Goal: Task Accomplishment & Management: Use online tool/utility

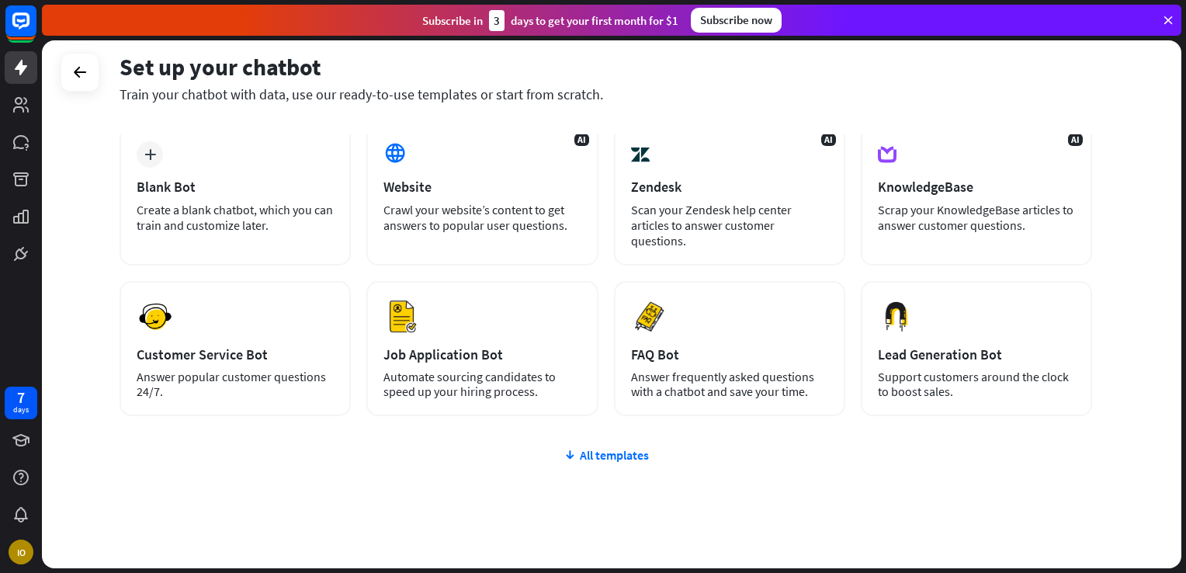
scroll to position [112, 0]
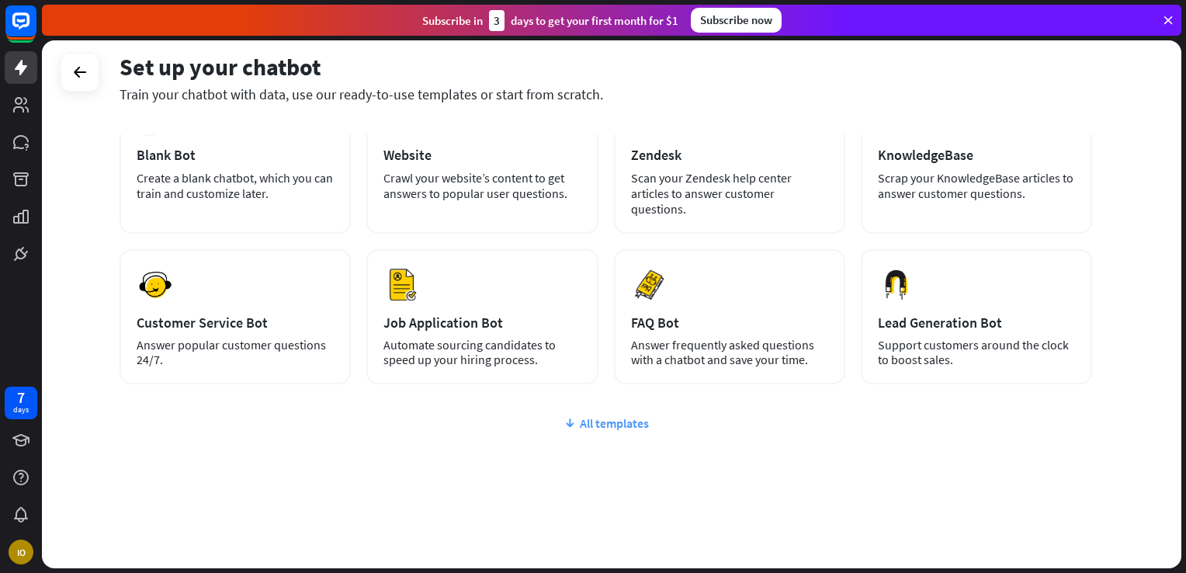
click at [638, 424] on div "All templates" at bounding box center [606, 423] width 973 height 16
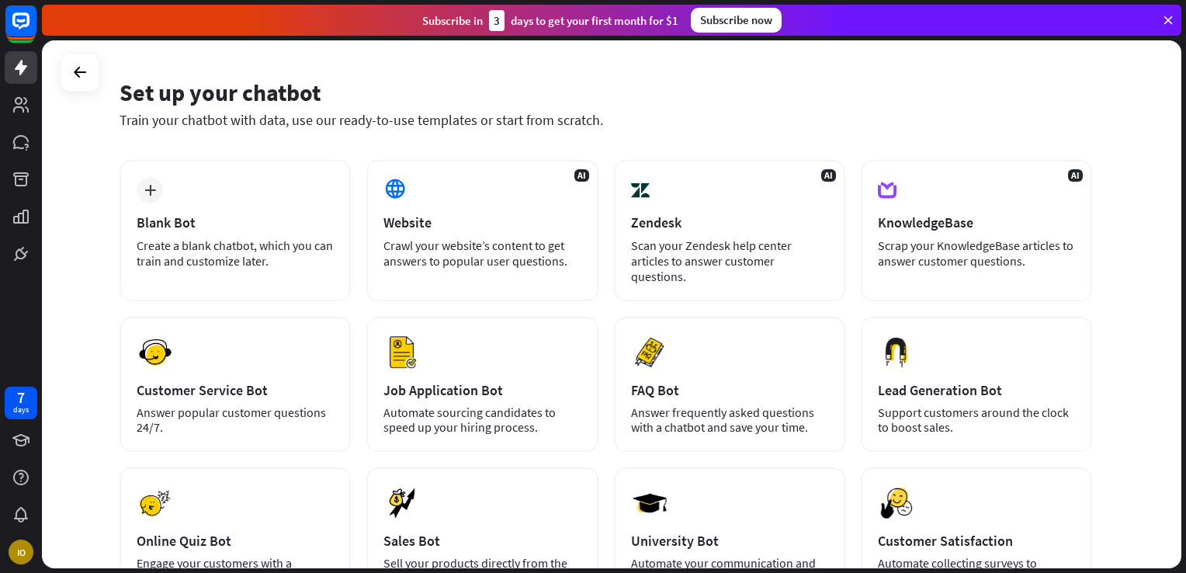
scroll to position [43, 0]
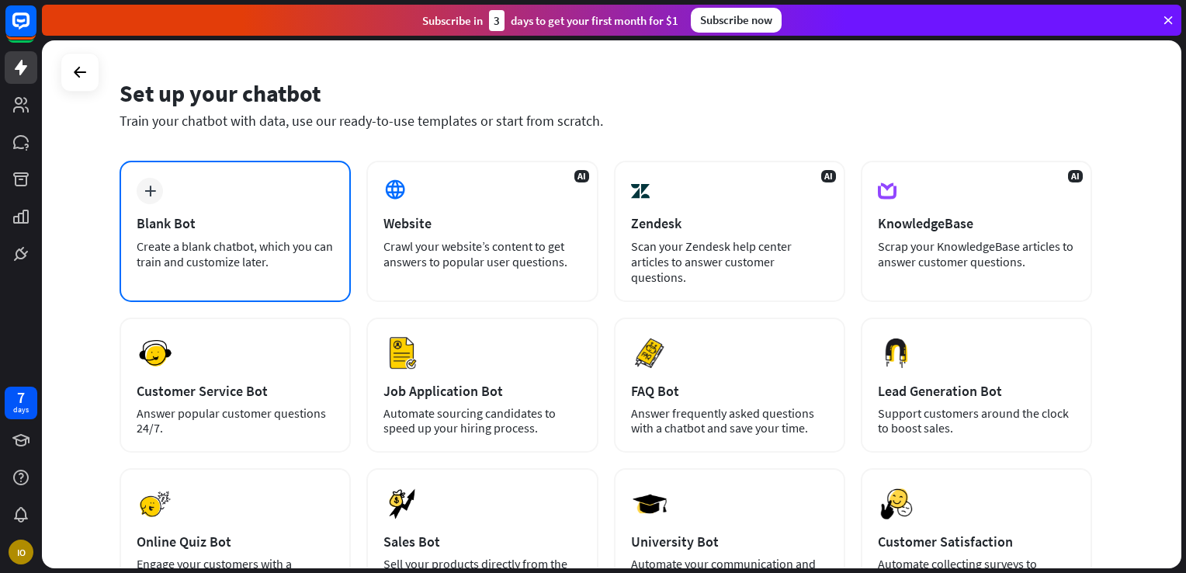
click at [173, 224] on div "Blank Bot" at bounding box center [235, 223] width 197 height 18
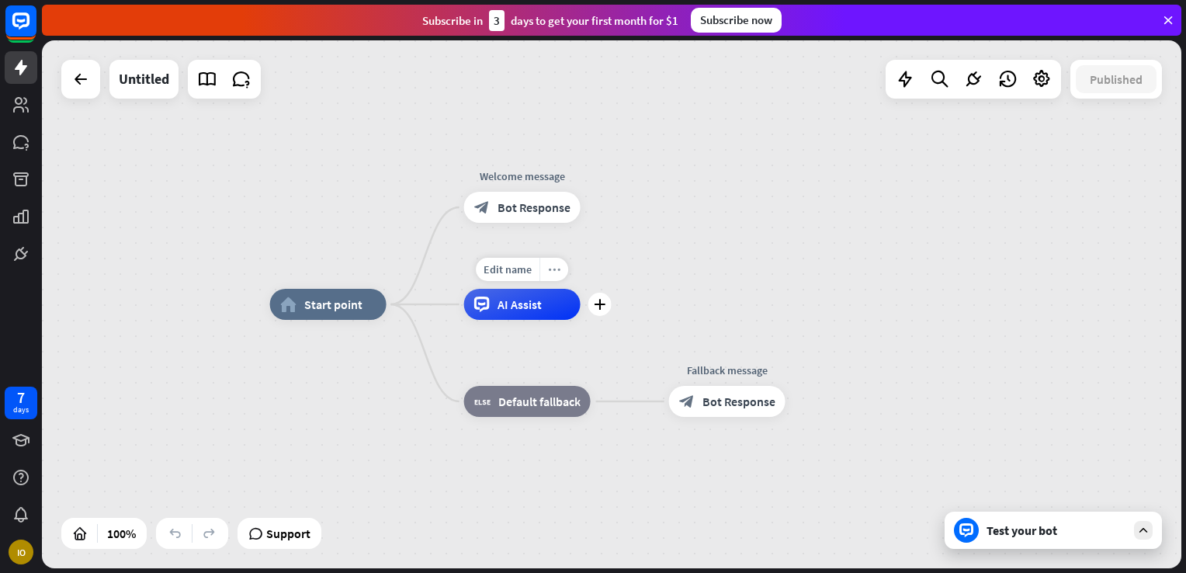
click at [553, 269] on icon "more_horiz" at bounding box center [554, 270] width 12 height 12
click at [602, 315] on div "plus" at bounding box center [599, 304] width 23 height 23
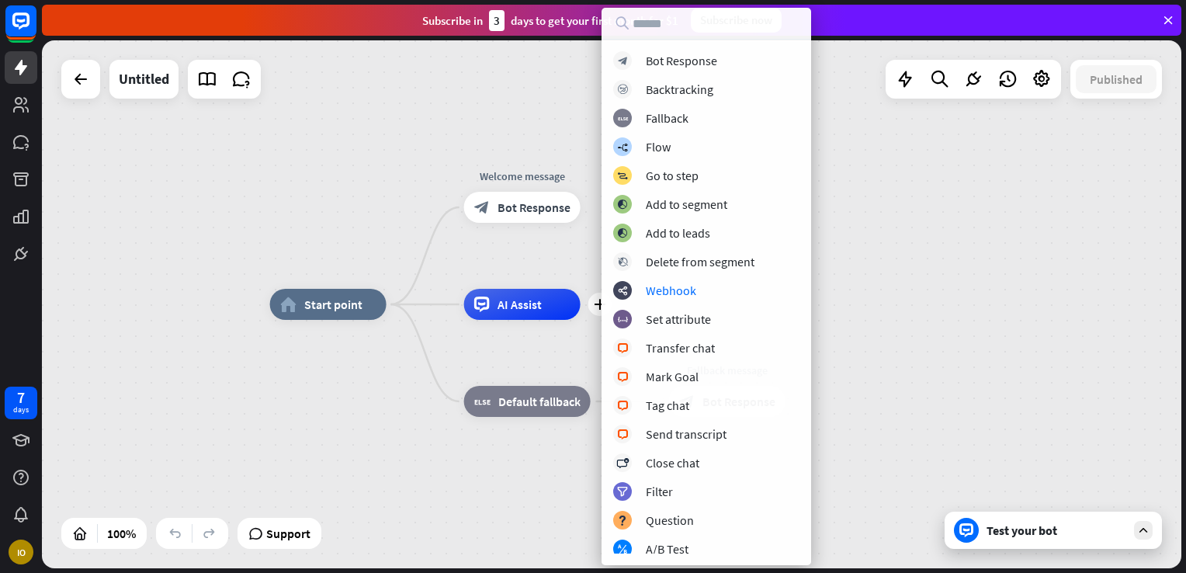
click at [953, 295] on div "home_2 Start point Welcome message block_bot_response Bot Response plus AI Assi…" at bounding box center [611, 304] width 1139 height 528
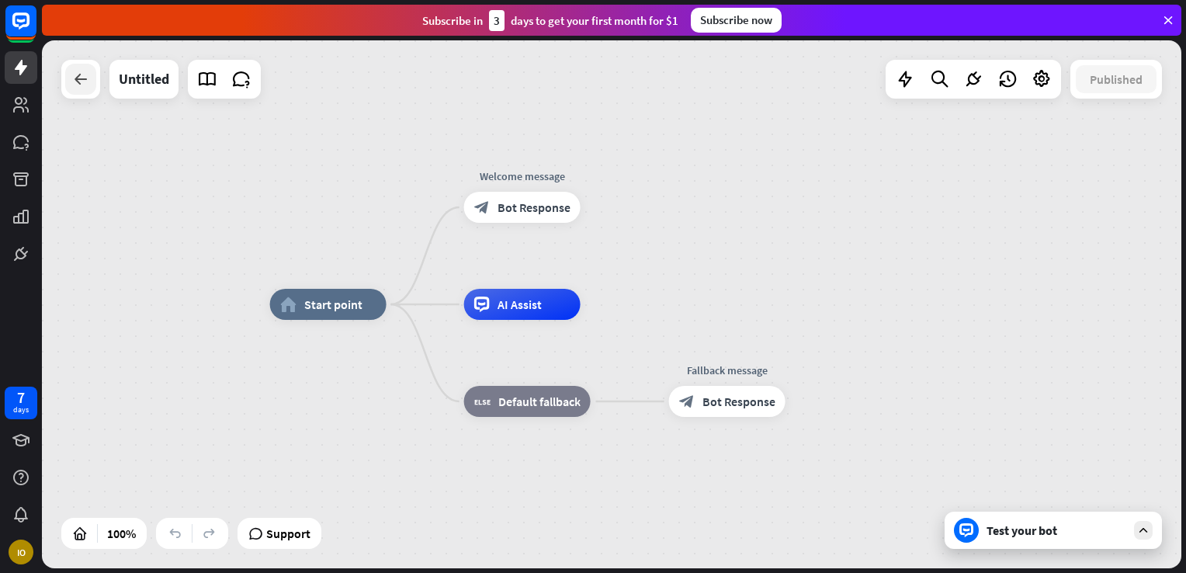
click at [85, 79] on icon at bounding box center [80, 79] width 19 height 19
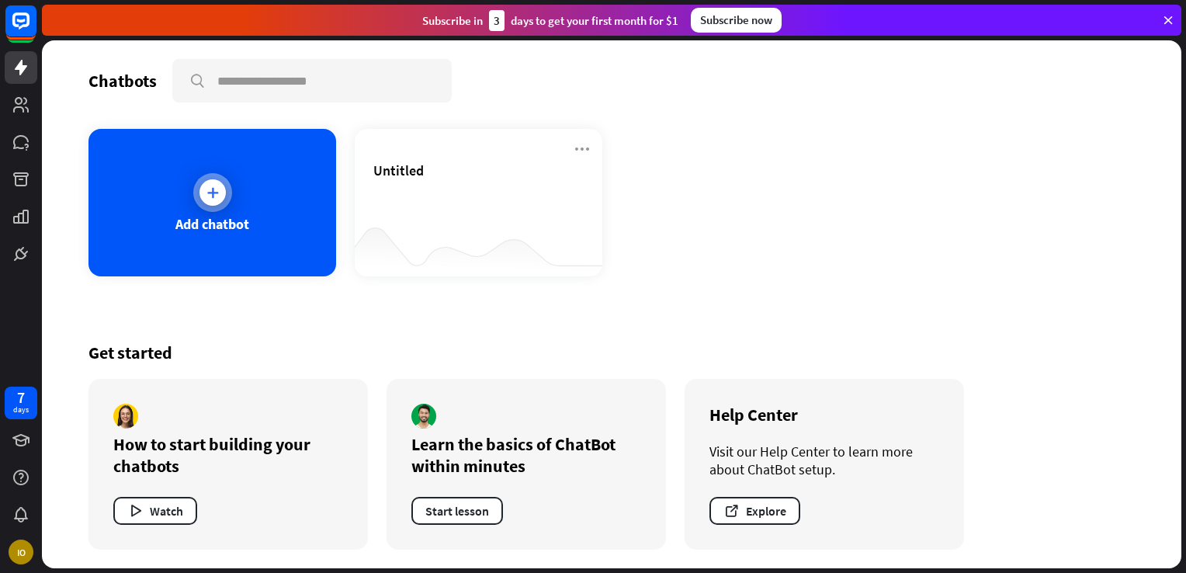
click at [207, 194] on icon at bounding box center [213, 193] width 16 height 16
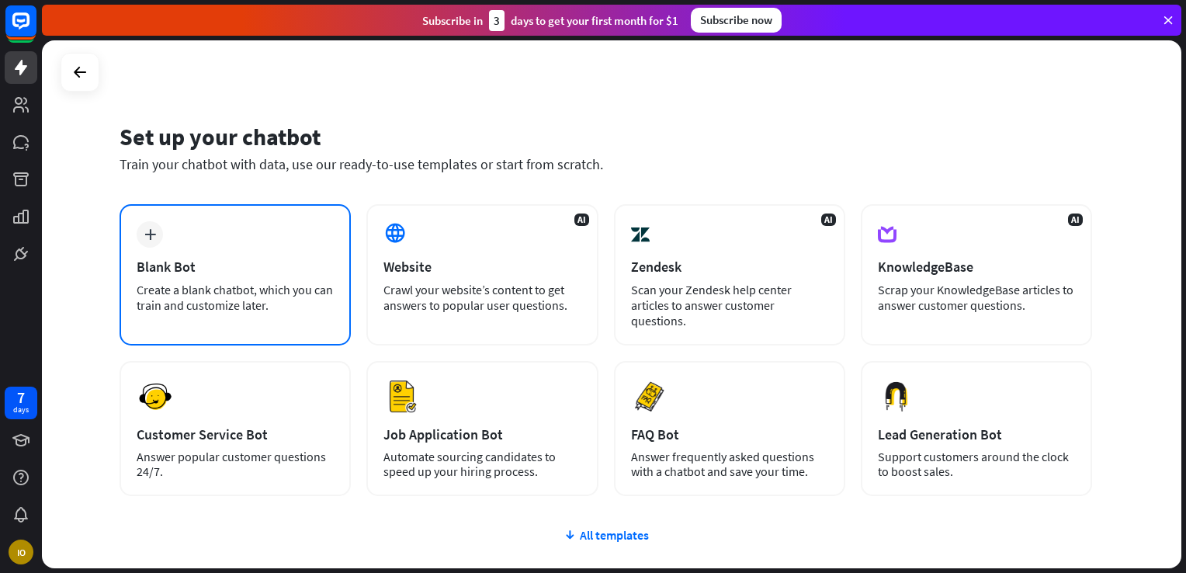
click at [161, 266] on div "Blank Bot" at bounding box center [235, 267] width 197 height 18
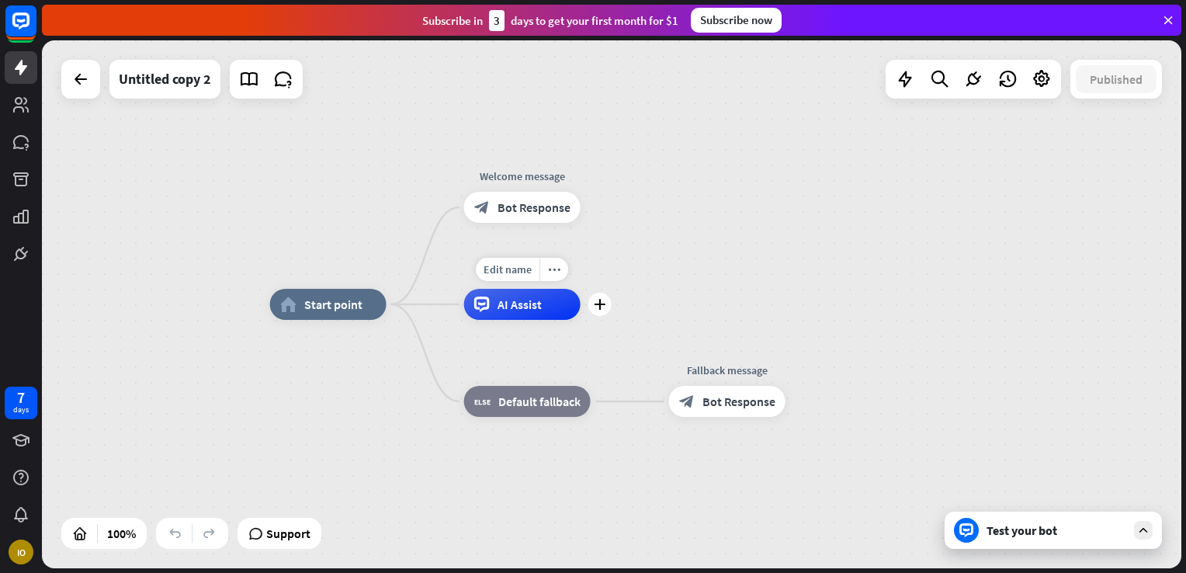
click at [550, 318] on div "AI Assist" at bounding box center [522, 304] width 116 height 31
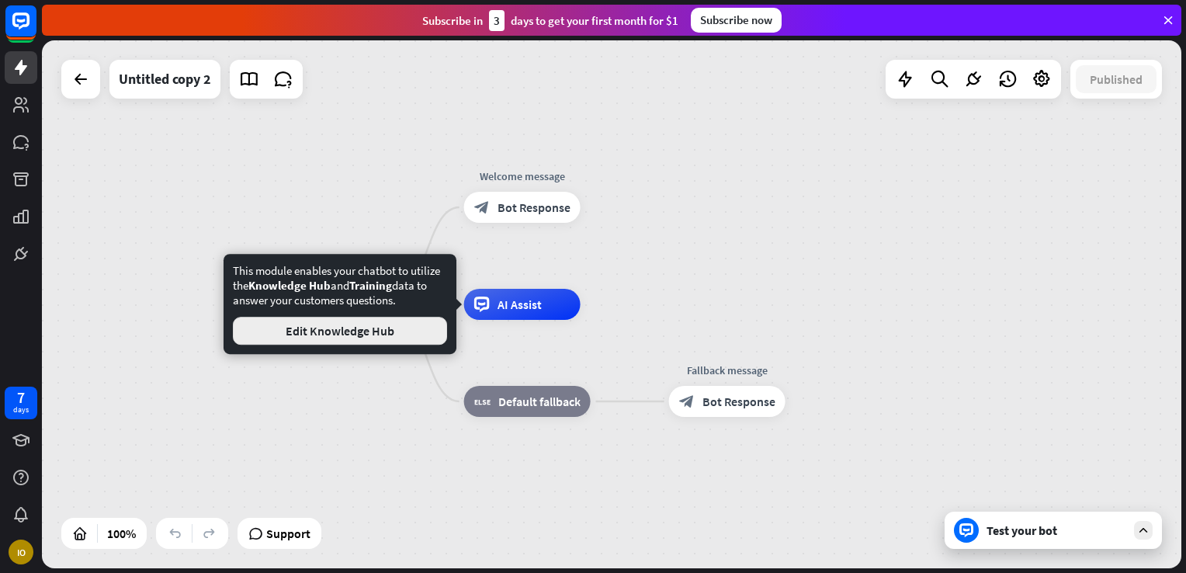
click at [379, 331] on button "Edit Knowledge Hub" at bounding box center [340, 331] width 214 height 28
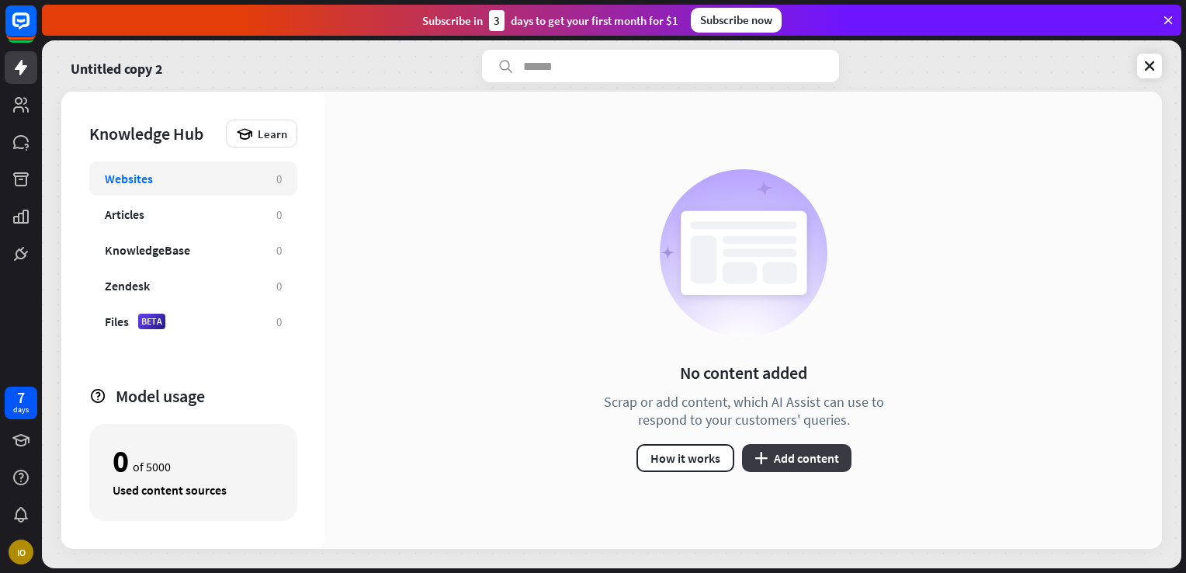
click at [834, 456] on button "plus Add content" at bounding box center [796, 458] width 109 height 28
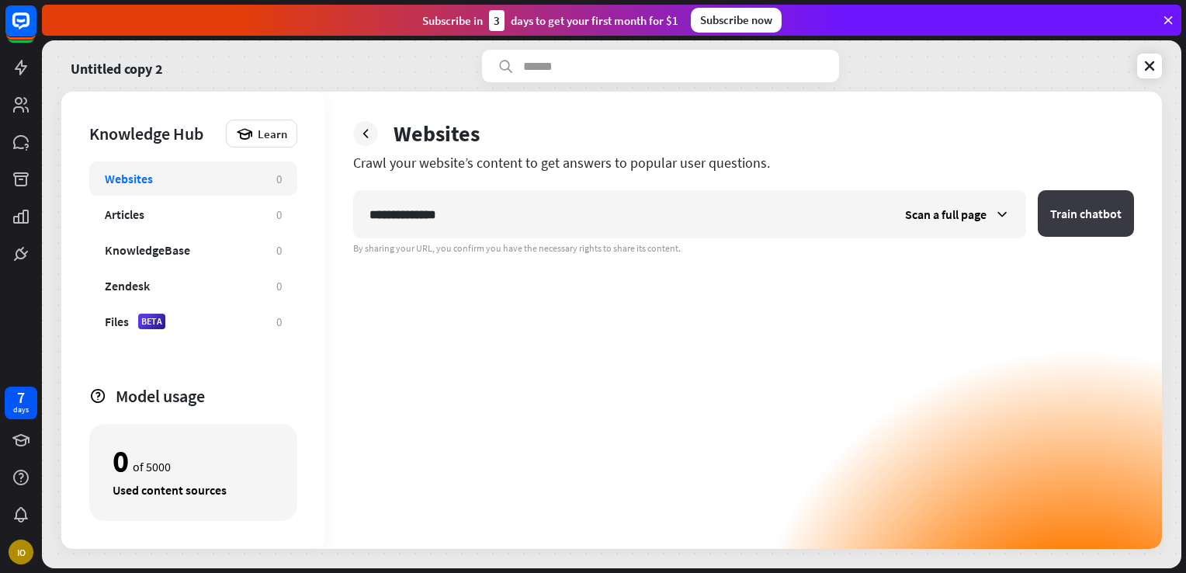
type input "**********"
click at [1084, 221] on button "Train chatbot" at bounding box center [1086, 213] width 96 height 47
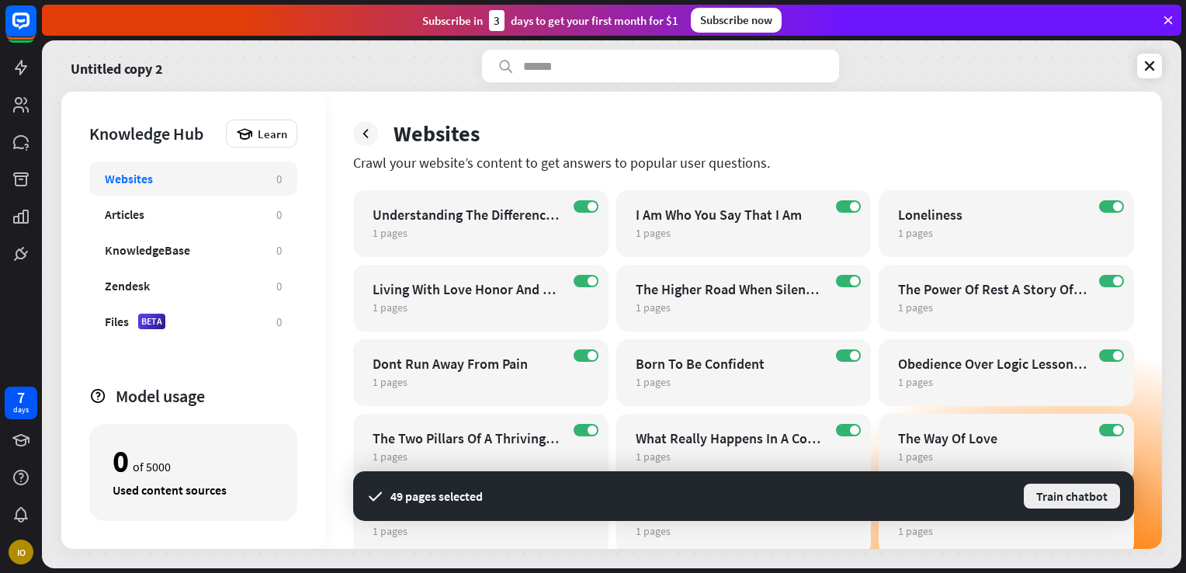
click at [1066, 499] on button "Train chatbot" at bounding box center [1071, 496] width 99 height 28
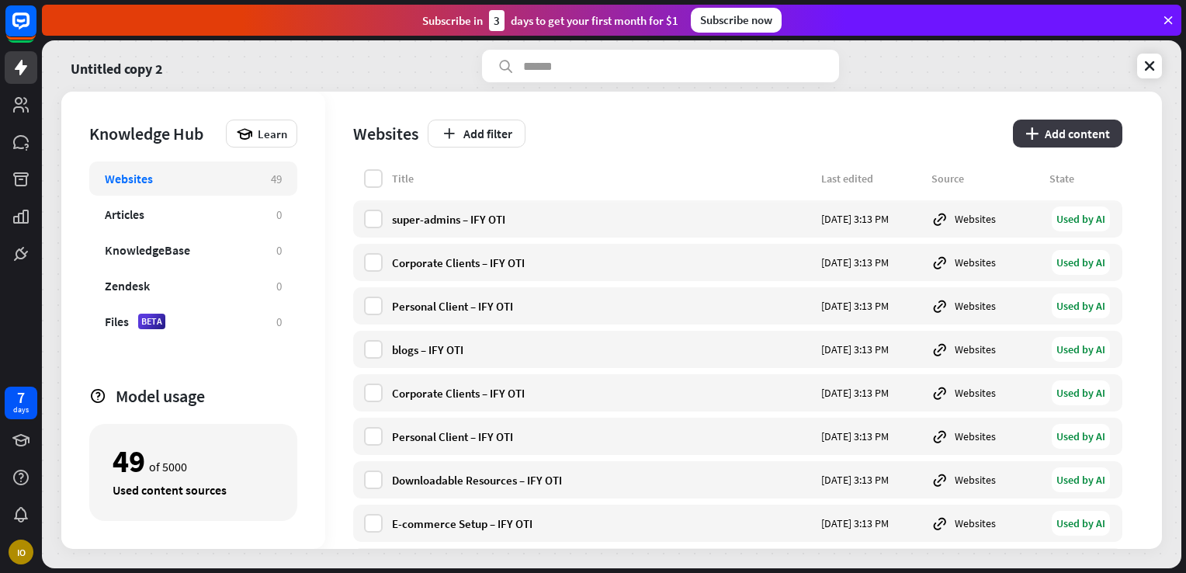
click at [1093, 129] on button "plus Add content" at bounding box center [1067, 134] width 109 height 28
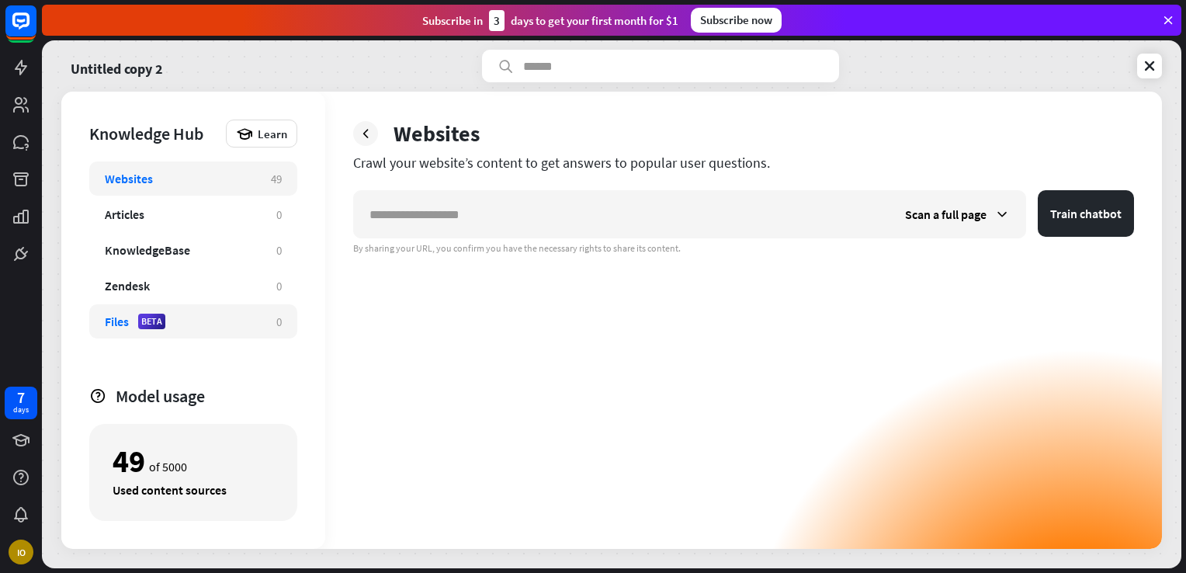
click at [118, 326] on div "Files" at bounding box center [117, 322] width 24 height 16
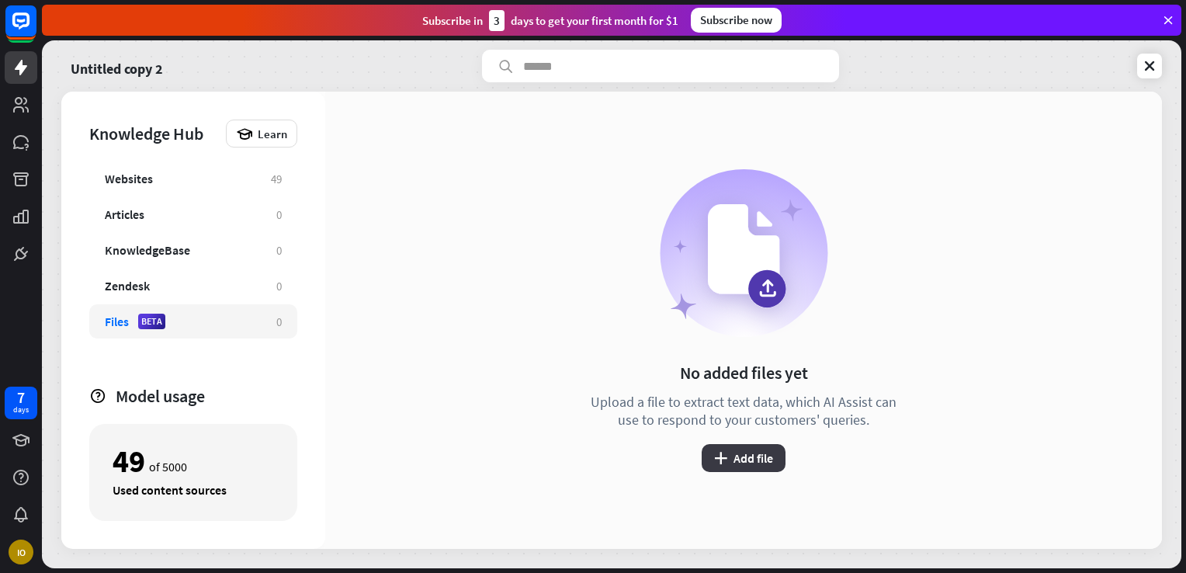
click at [765, 458] on button "plus Add file" at bounding box center [744, 458] width 84 height 28
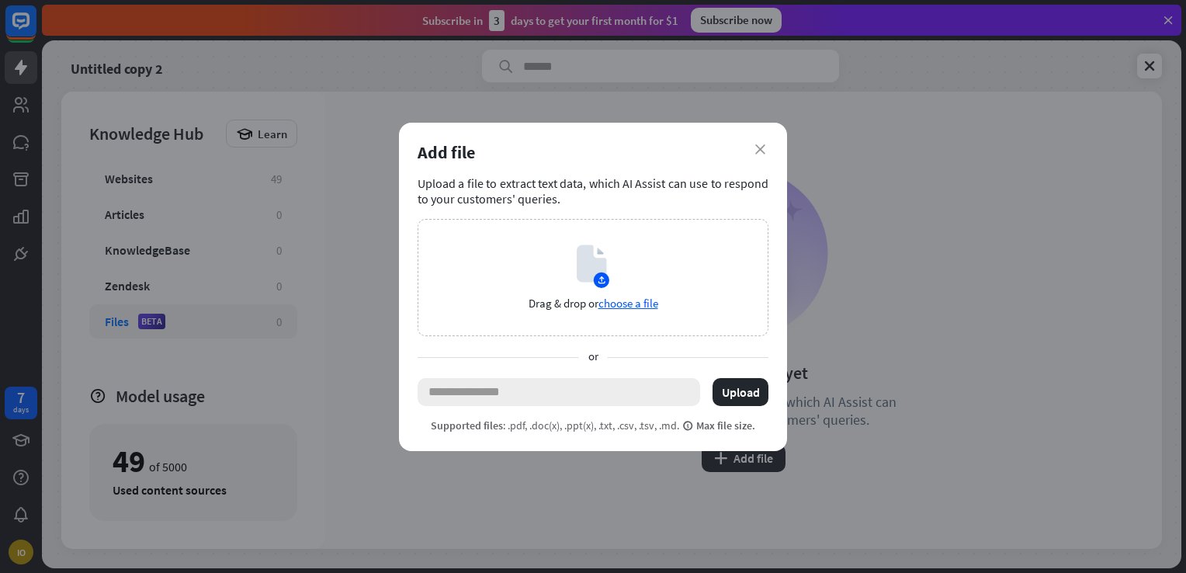
click at [506, 394] on input "text" at bounding box center [559, 392] width 283 height 28
paste input "**********"
type input "**********"
click at [745, 390] on button "Upload" at bounding box center [741, 392] width 56 height 28
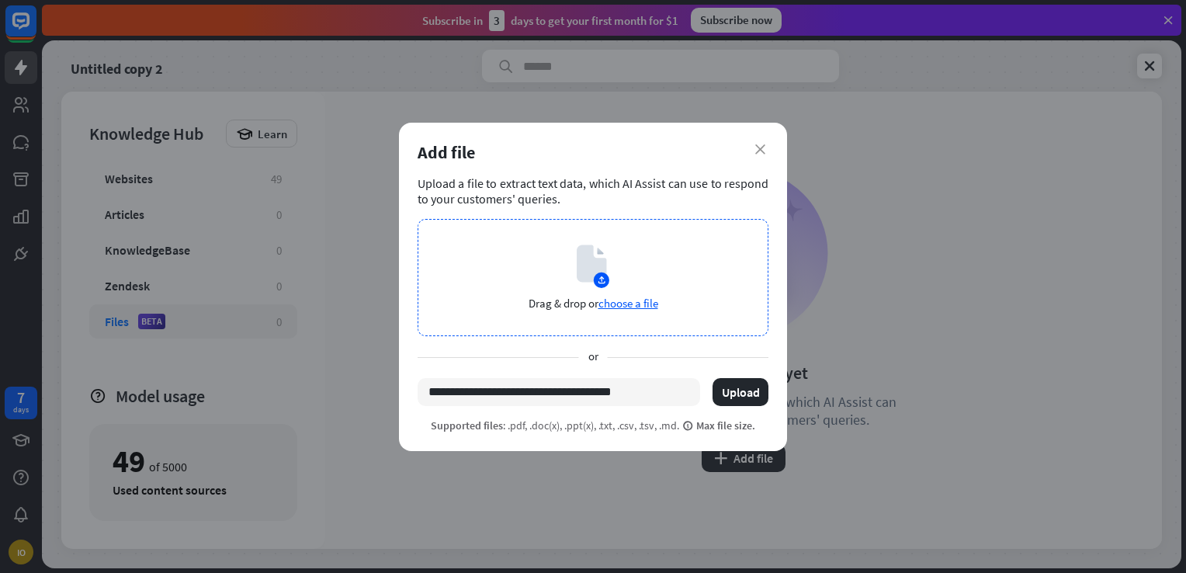
click at [645, 300] on span "choose a file" at bounding box center [628, 303] width 60 height 15
click at [757, 149] on icon "close" at bounding box center [760, 149] width 10 height 10
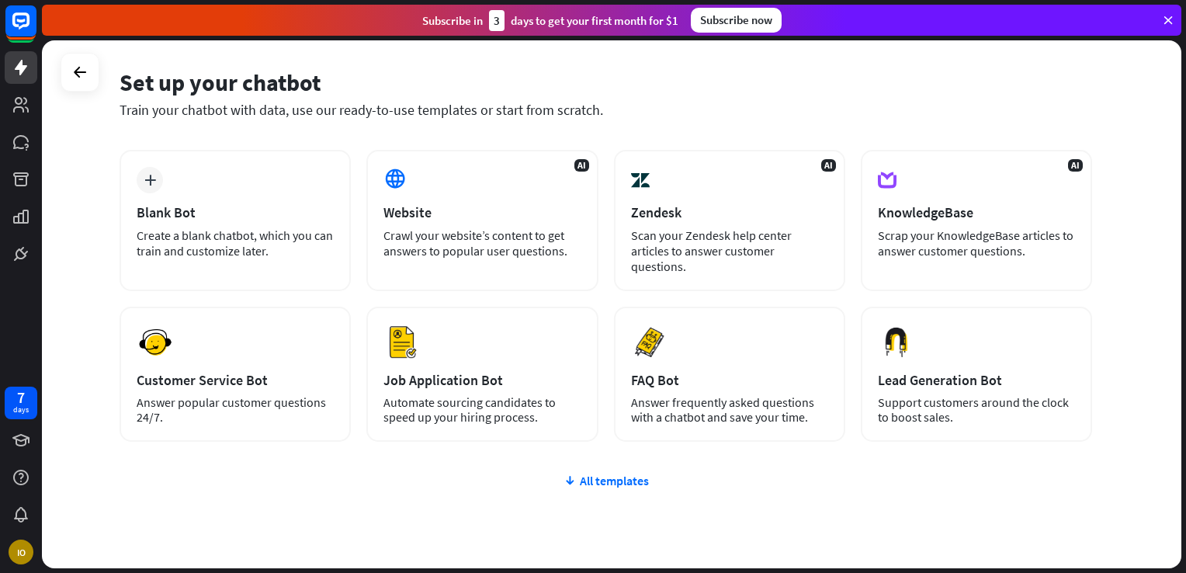
scroll to position [53, 0]
click at [602, 480] on div "All templates" at bounding box center [606, 482] width 973 height 16
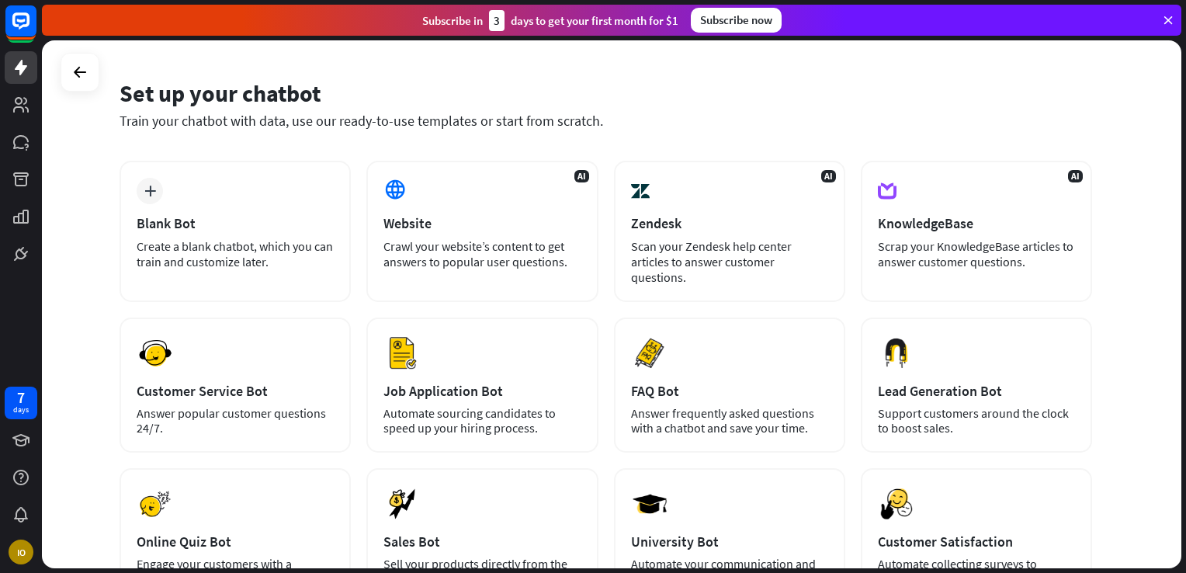
scroll to position [0, 0]
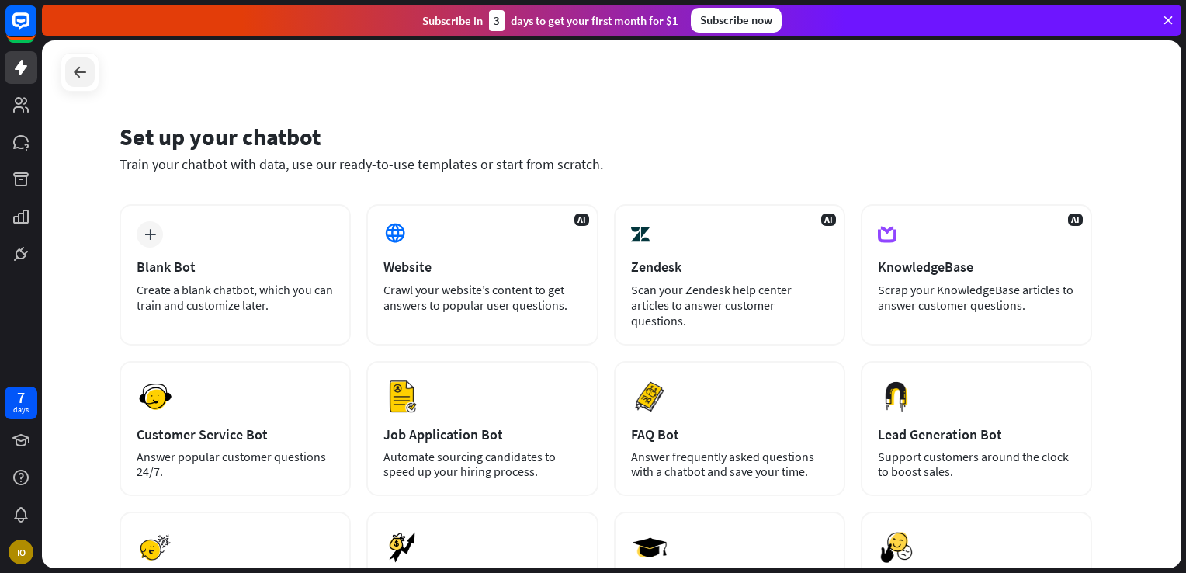
click at [84, 73] on icon at bounding box center [80, 72] width 19 height 19
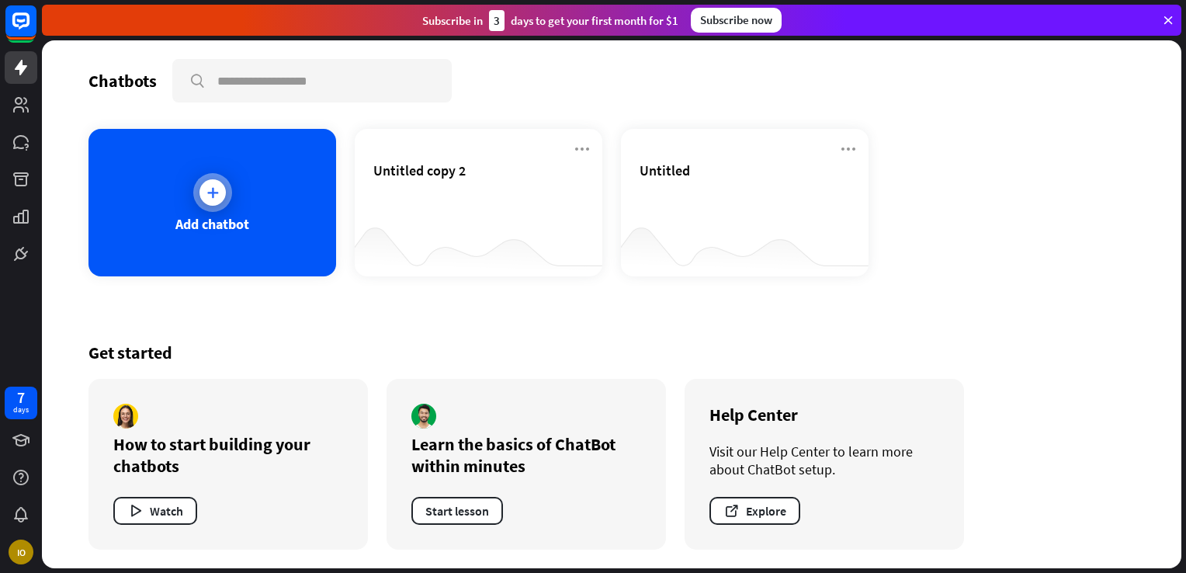
click at [210, 197] on icon at bounding box center [213, 193] width 16 height 16
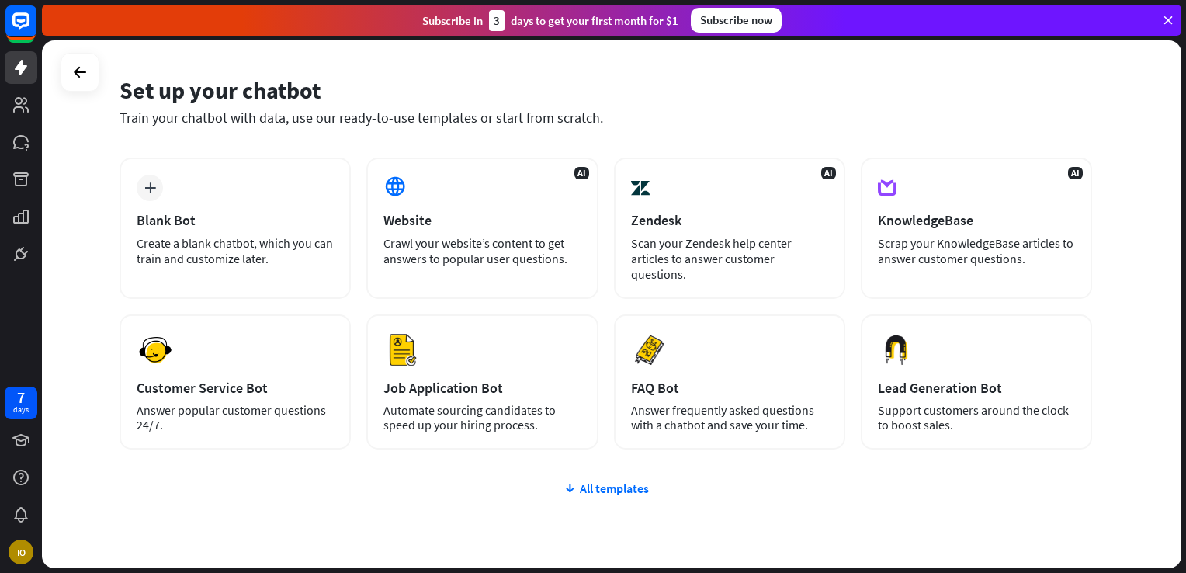
scroll to position [48, 0]
click at [593, 483] on div "All templates" at bounding box center [606, 487] width 973 height 16
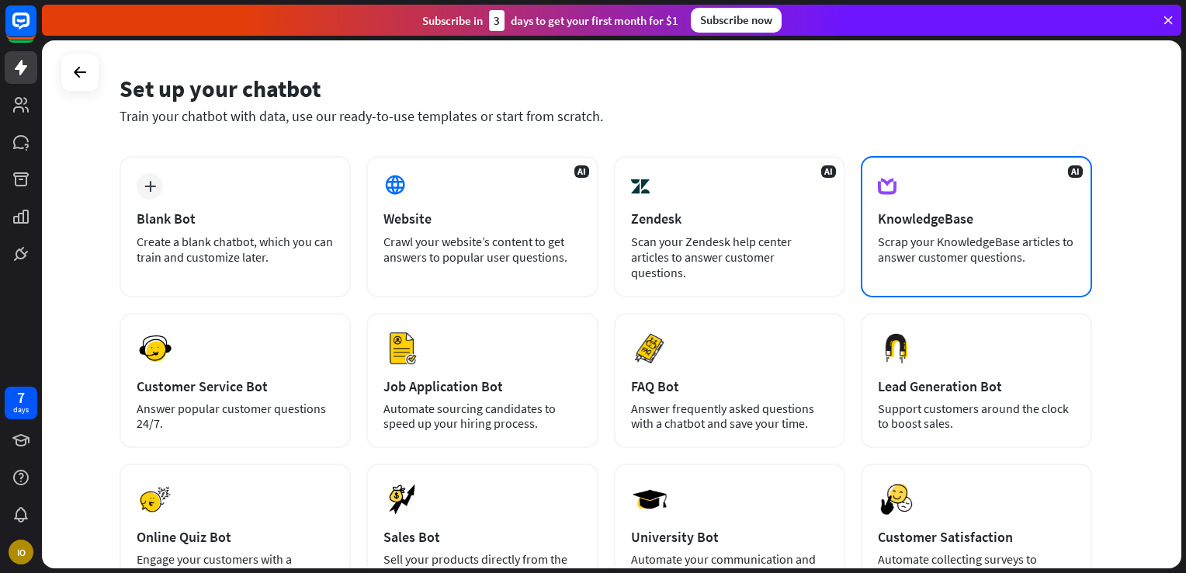
click at [966, 244] on div "Scrap your KnowledgeBase articles to answer customer questions." at bounding box center [976, 249] width 197 height 31
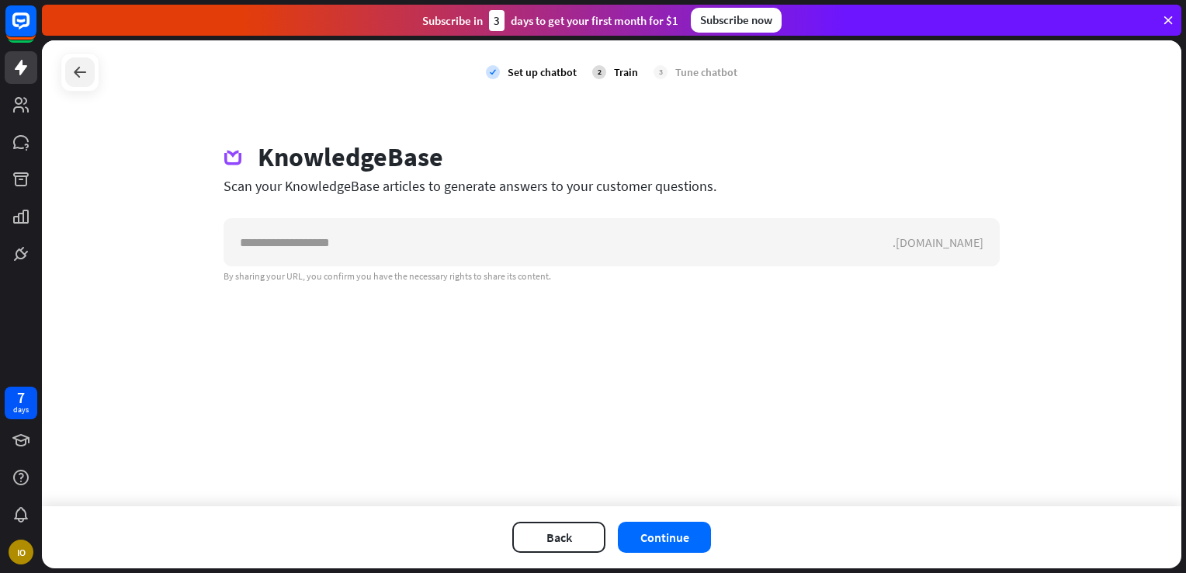
click at [85, 73] on icon at bounding box center [80, 72] width 19 height 19
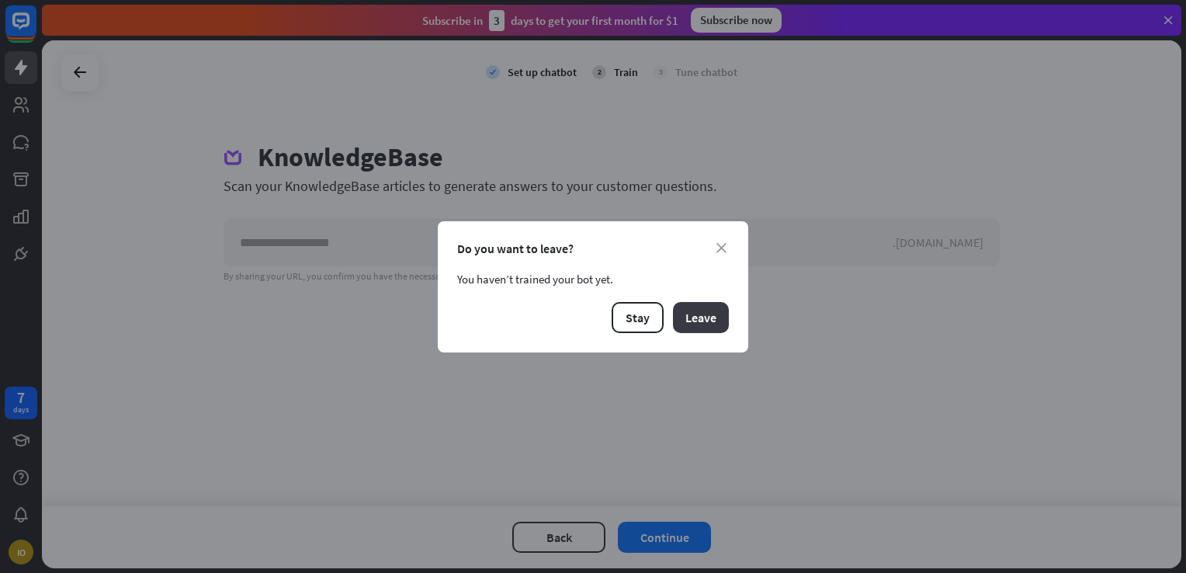
click at [703, 318] on button "Leave" at bounding box center [701, 317] width 56 height 31
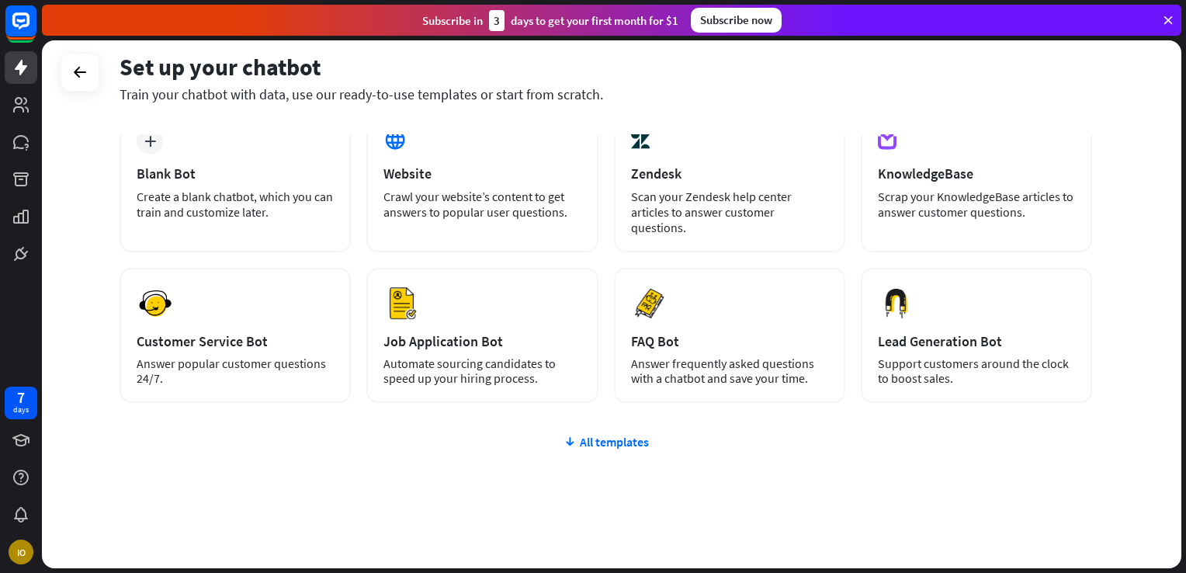
scroll to position [112, 0]
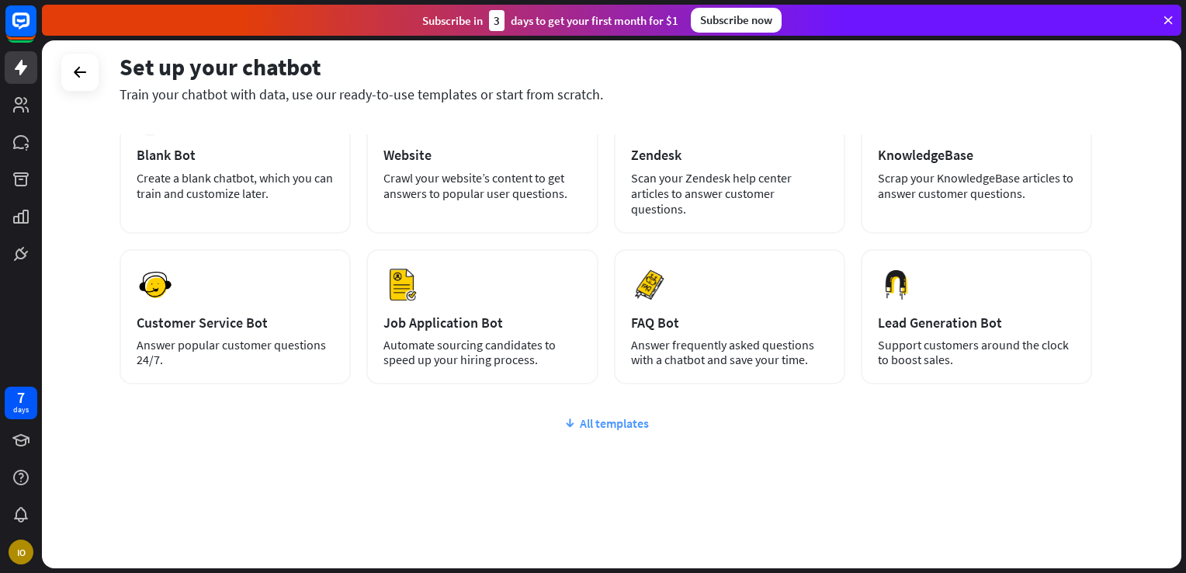
click at [577, 424] on div "All templates" at bounding box center [606, 423] width 973 height 16
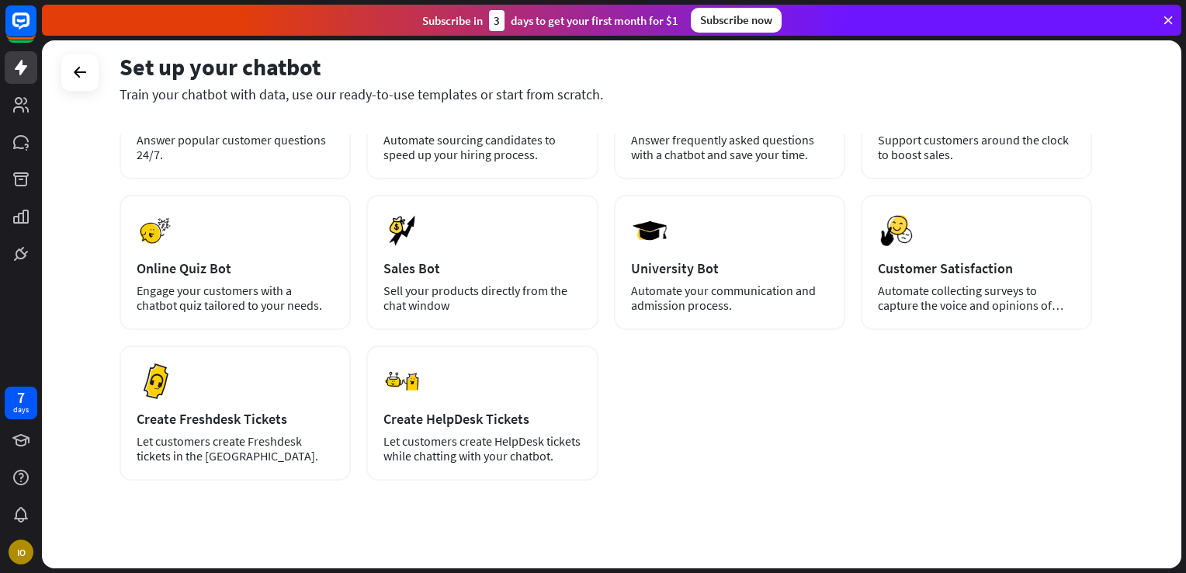
scroll to position [318, 0]
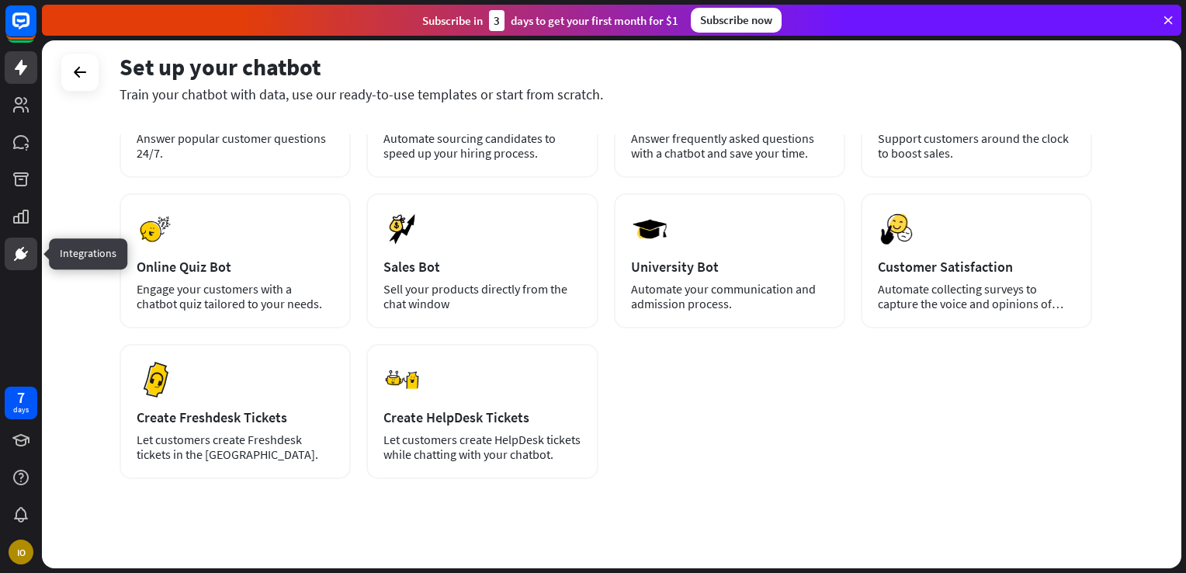
click at [25, 255] on icon at bounding box center [21, 253] width 11 height 11
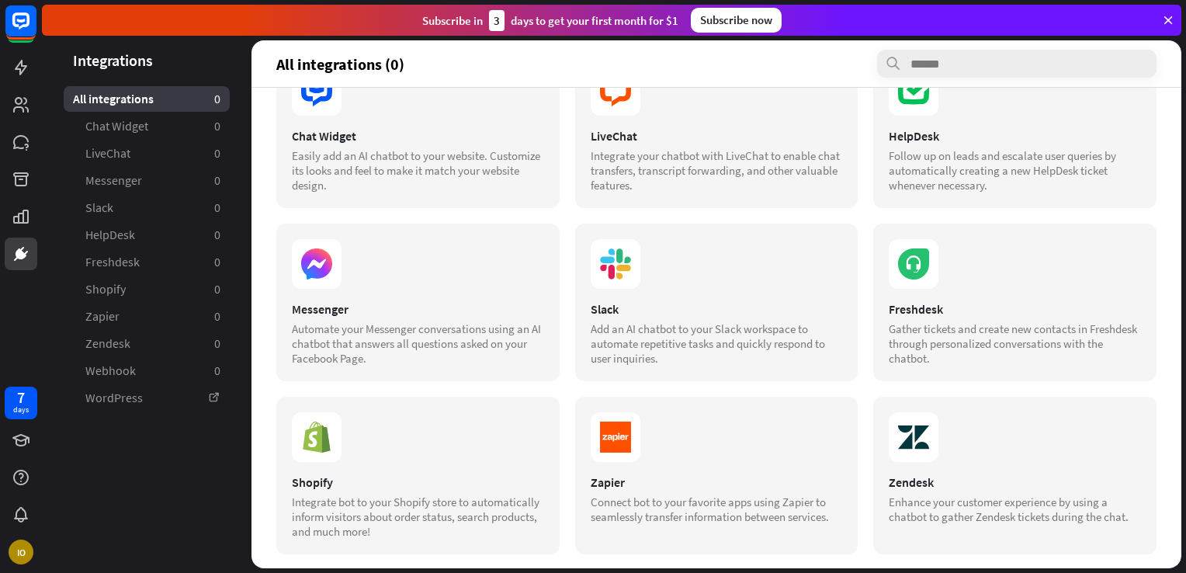
scroll to position [31, 0]
